Goal: Check status

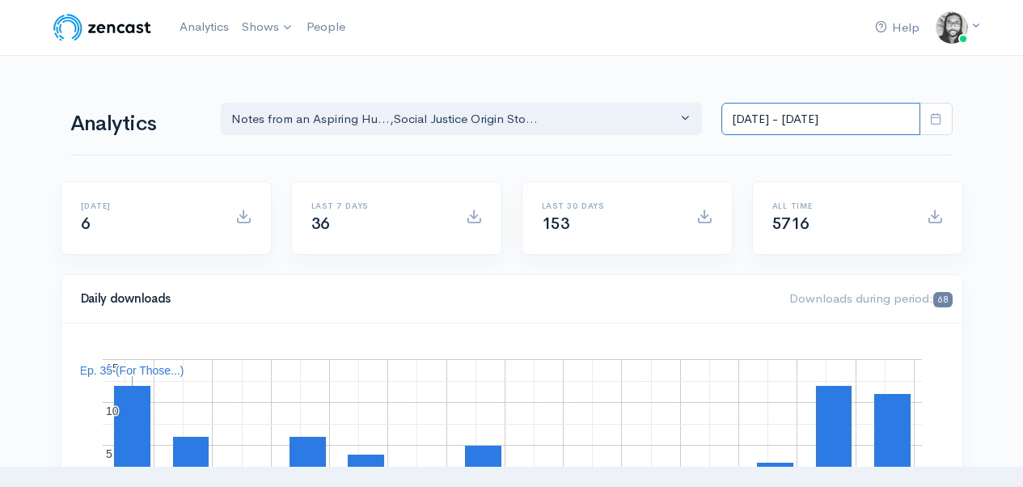
click at [752, 126] on input "Sep 17, 2025 - Sep 30, 2025" at bounding box center [821, 119] width 199 height 33
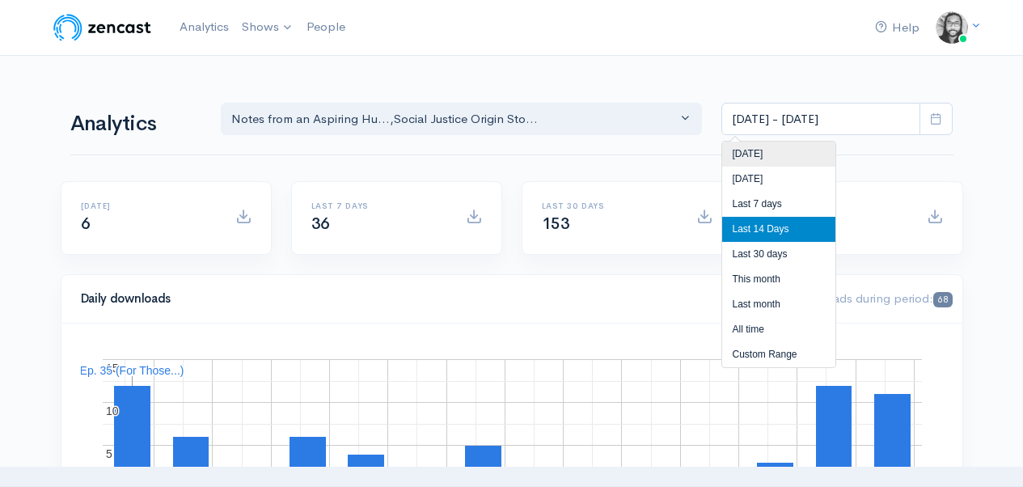
click at [757, 146] on li "[DATE]" at bounding box center [778, 154] width 113 height 25
type input "[DATE] - [DATE]"
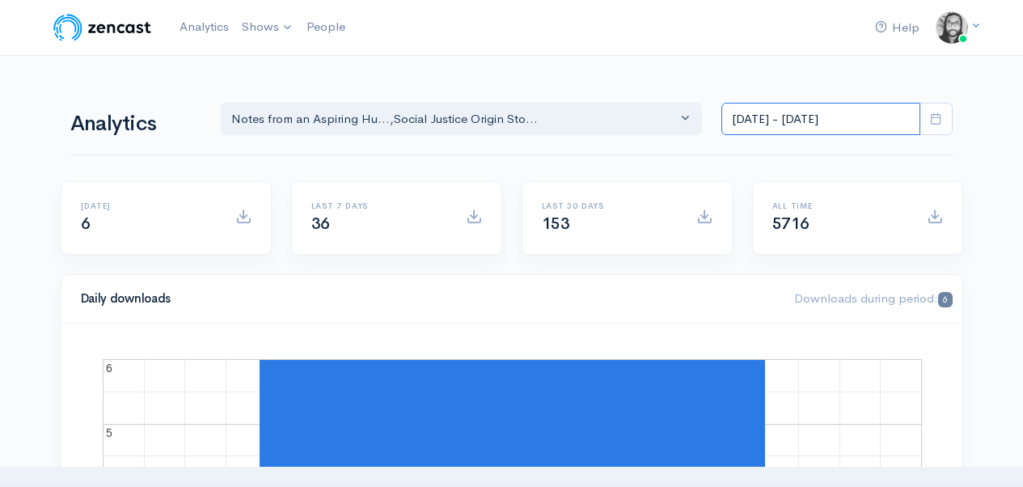
click at [833, 112] on input "[DATE] - [DATE]" at bounding box center [821, 119] width 199 height 33
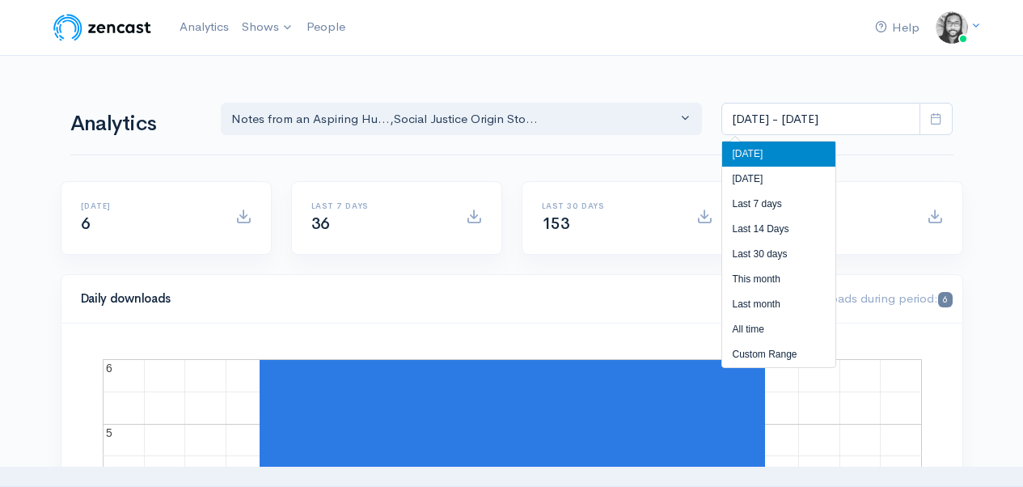
click at [790, 155] on li "[DATE]" at bounding box center [778, 154] width 113 height 25
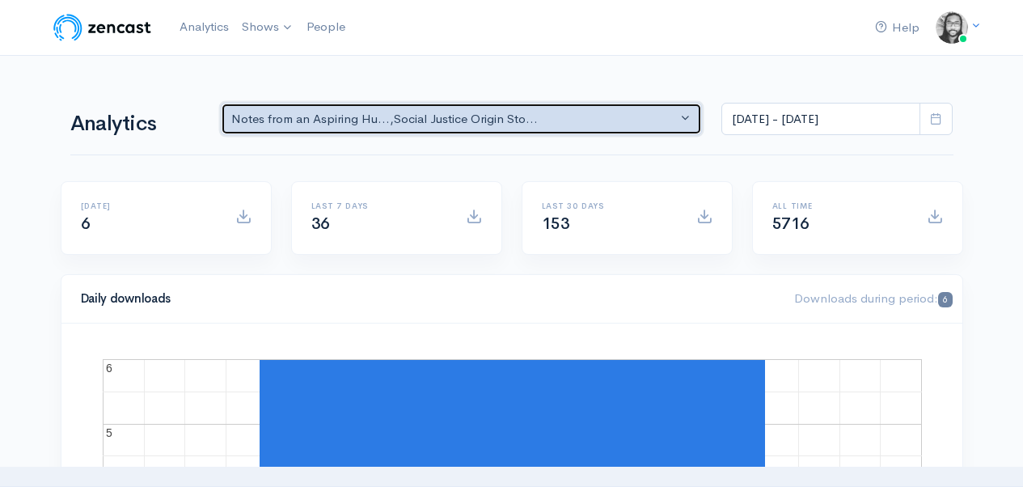
click at [316, 125] on div "Notes from an Aspiring Hu... , Social Justice Origin Sto..." at bounding box center [454, 119] width 447 height 19
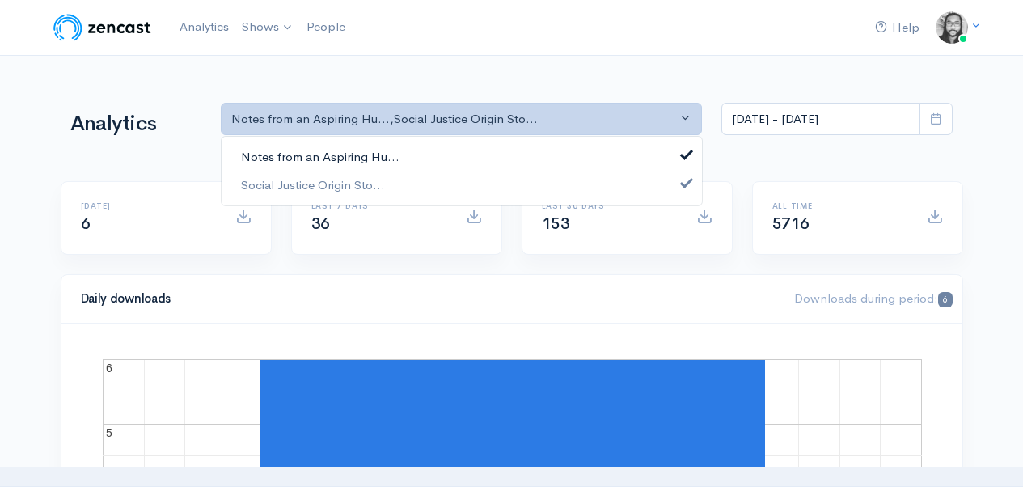
click at [335, 151] on span "Notes from an Aspiring Hu..." at bounding box center [320, 157] width 159 height 19
select select "14701"
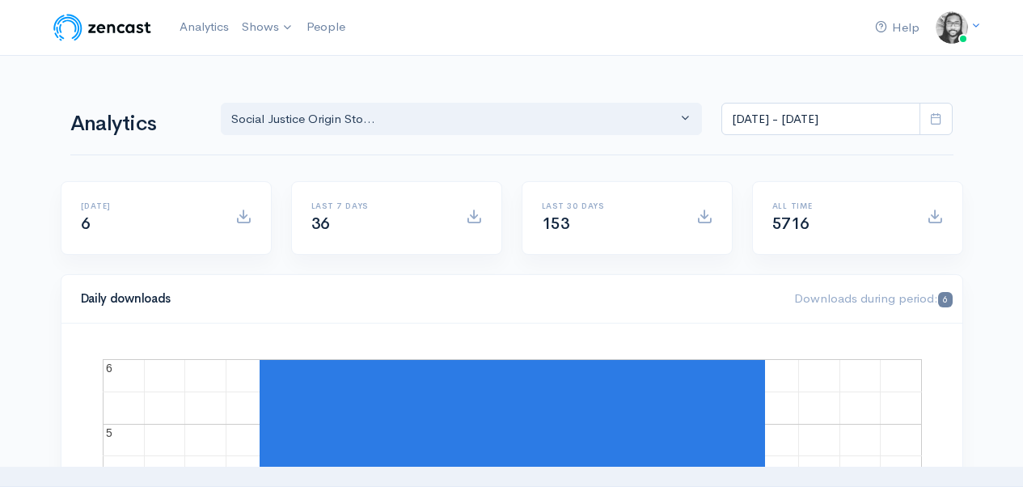
click at [591, 101] on div "Notes from an Aspiring Hu... Social Justice Origin Sto... Social Justice Origin…" at bounding box center [587, 117] width 752 height 38
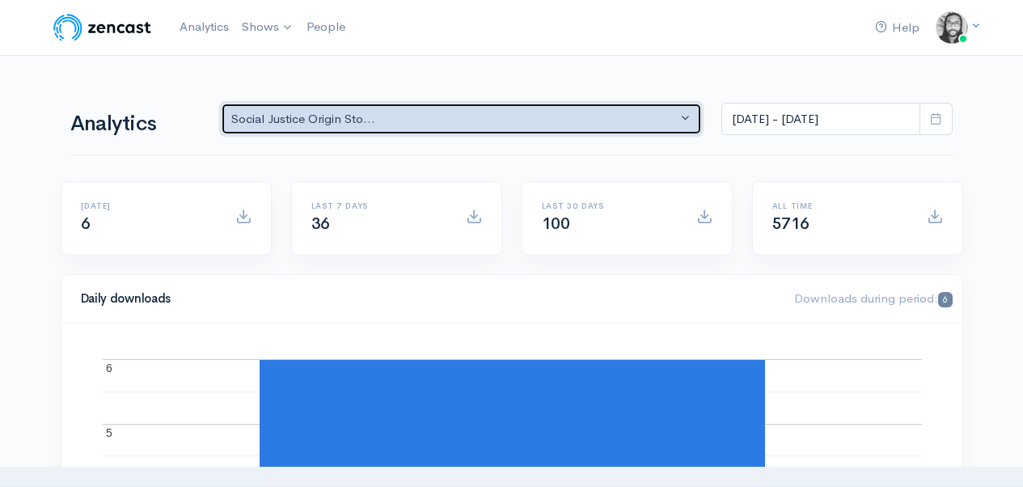
click at [590, 125] on div "Social Justice Origin Sto..." at bounding box center [454, 119] width 447 height 19
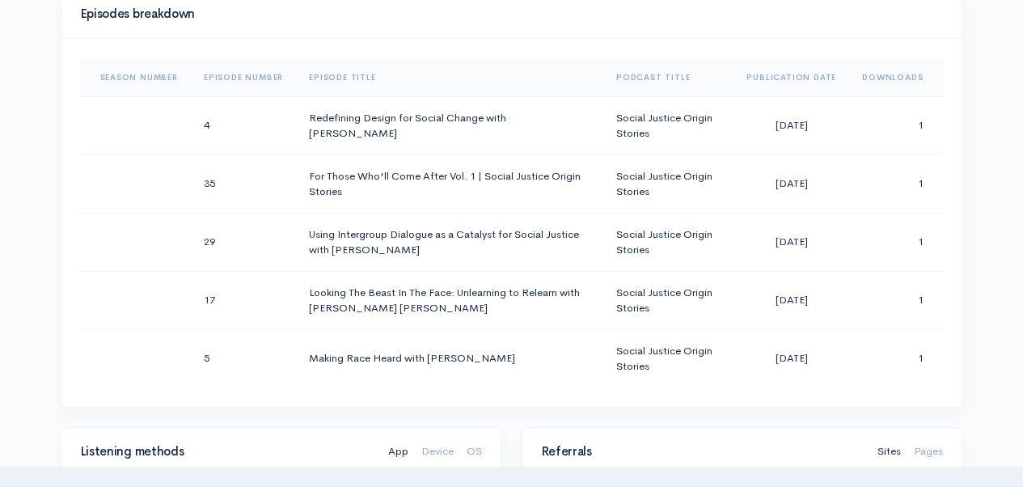
click at [1005, 246] on div "Help Notifications View all Your profile Team settings Default team Current Log…" at bounding box center [511, 284] width 1023 height 2218
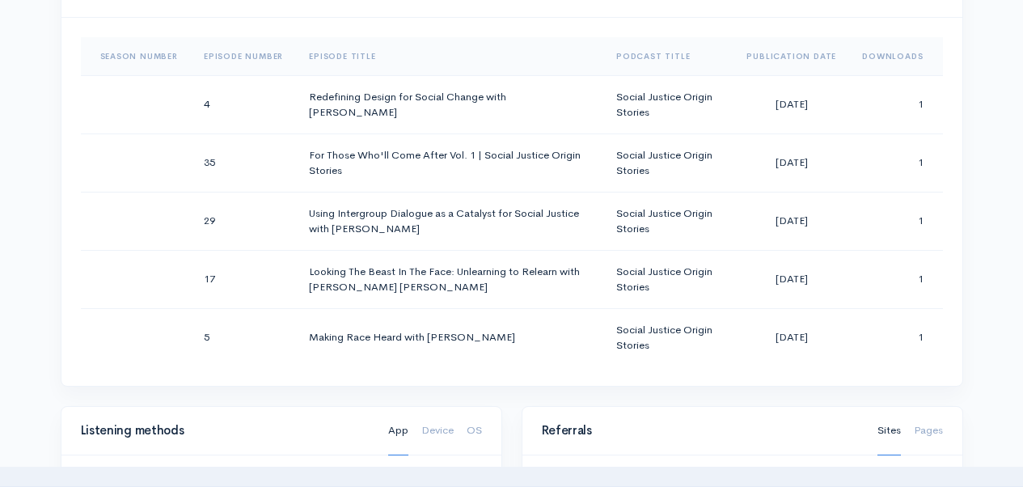
click at [972, 260] on div "Episodes breakdown Season Number Episode Number Episode Title Podcast Title Pub…" at bounding box center [512, 187] width 922 height 438
